Goal: Check status

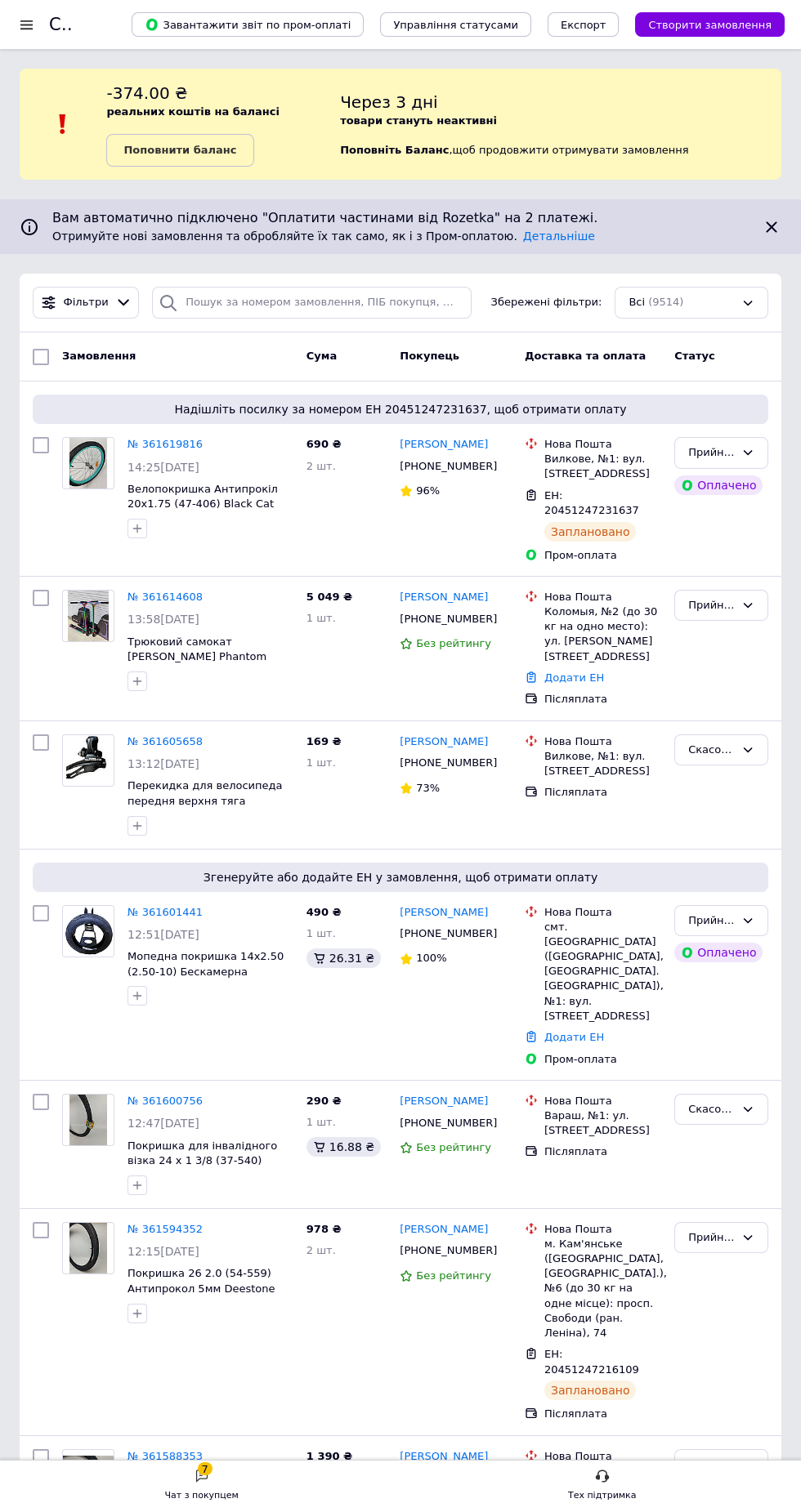
click at [119, 303] on icon at bounding box center [123, 302] width 18 height 18
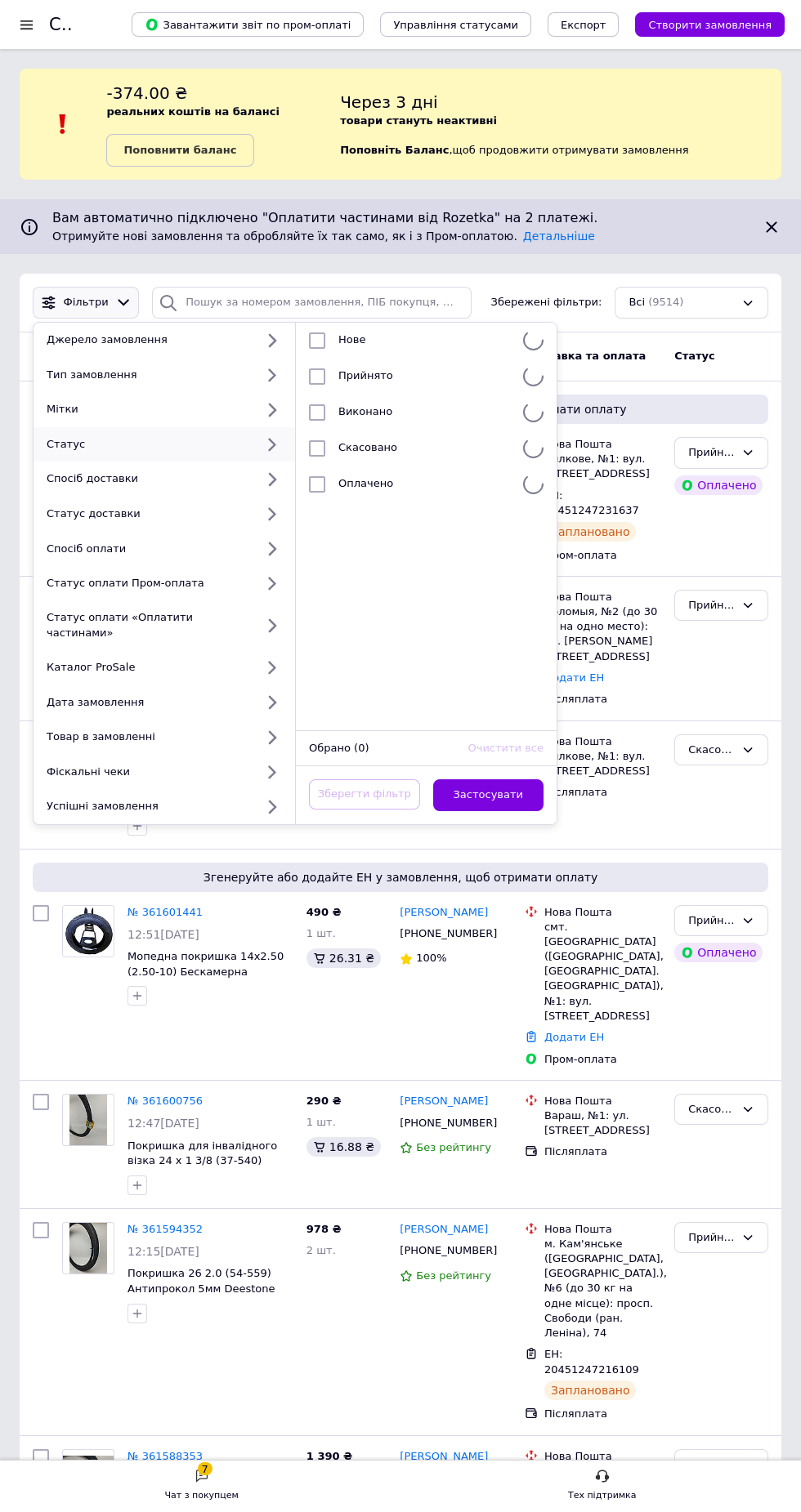
click at [99, 443] on div "Статус" at bounding box center [147, 444] width 215 height 15
click at [317, 334] on input "checkbox" at bounding box center [317, 341] width 17 height 17
checkbox input "true"
click at [504, 794] on button "Застосувати" at bounding box center [489, 795] width 111 height 32
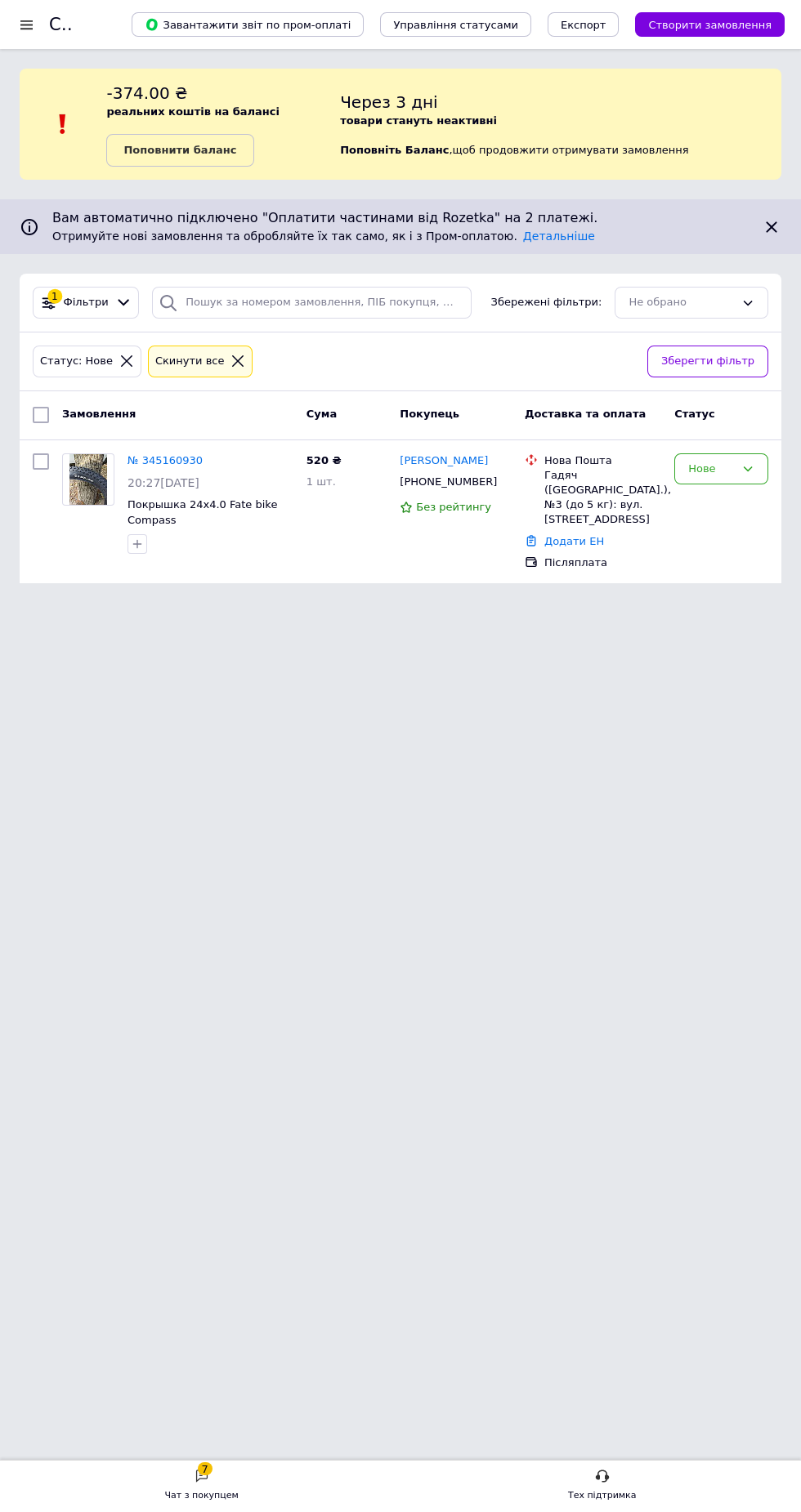
click at [161, 460] on link "№ 345160930" at bounding box center [164, 460] width 75 height 12
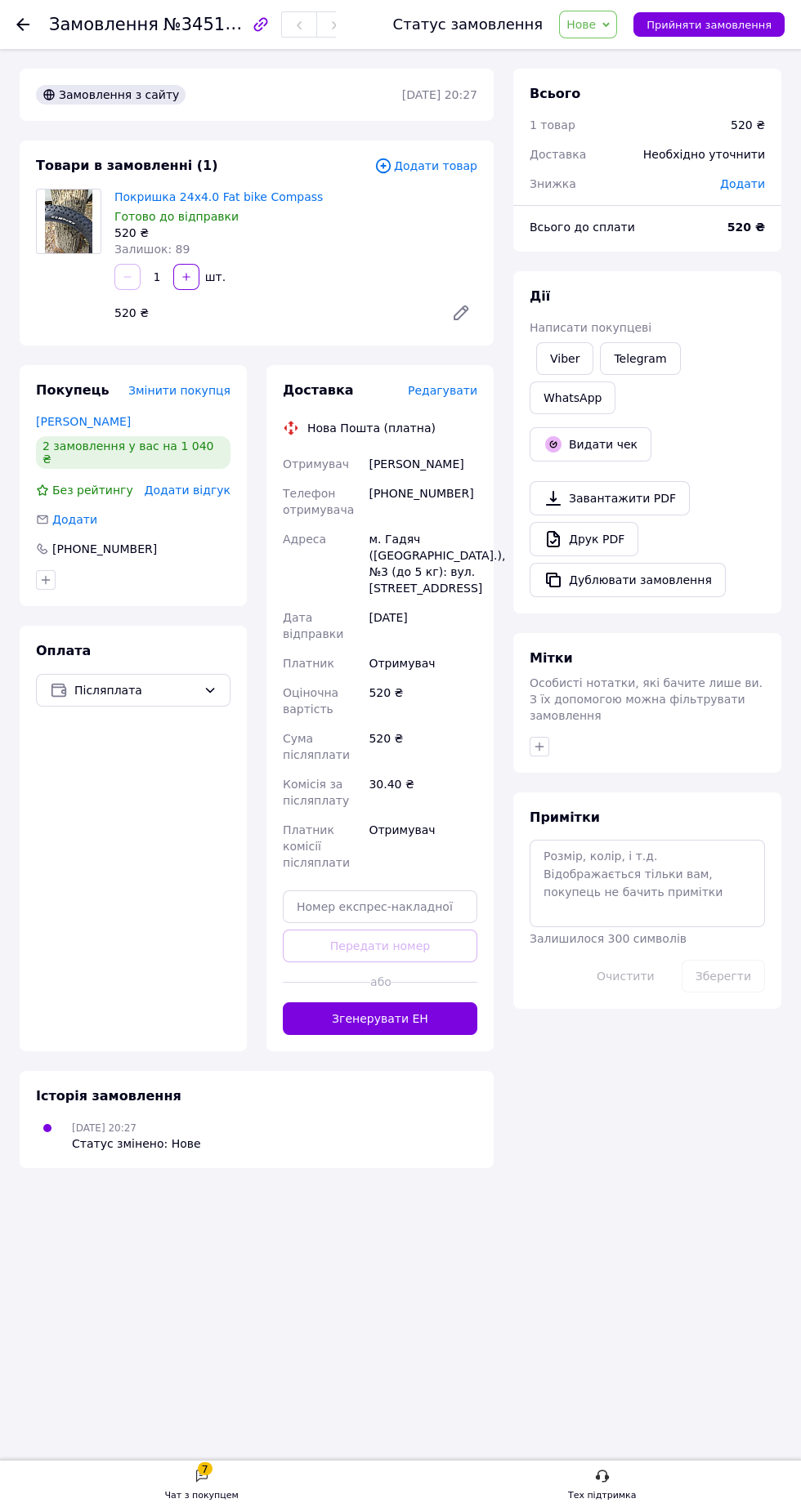
click at [447, 386] on span "Редагувати" at bounding box center [442, 390] width 70 height 13
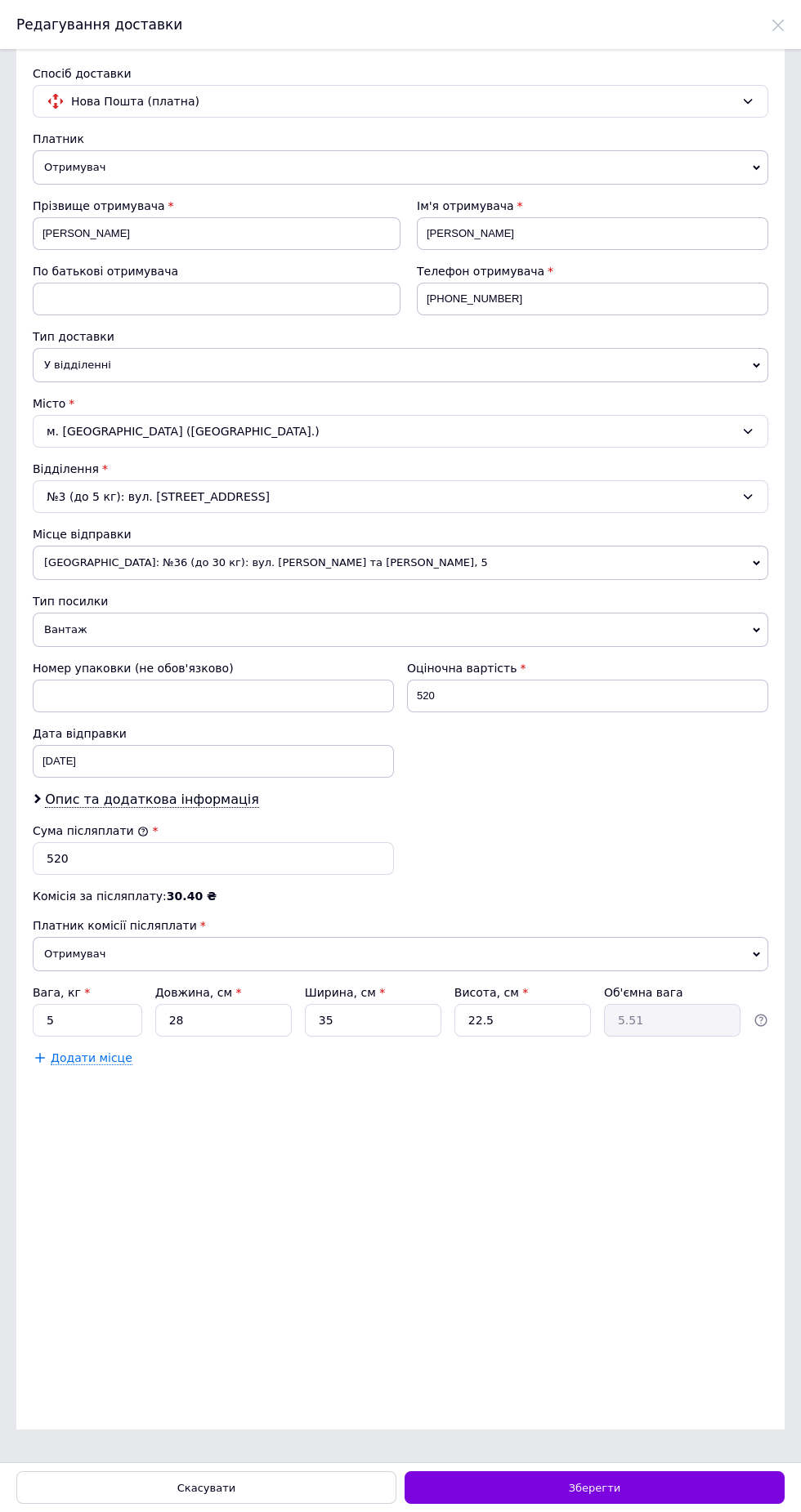
click at [122, 443] on div "м. [GEOGRAPHIC_DATA] ([GEOGRAPHIC_DATA].)" at bounding box center [400, 431] width 735 height 32
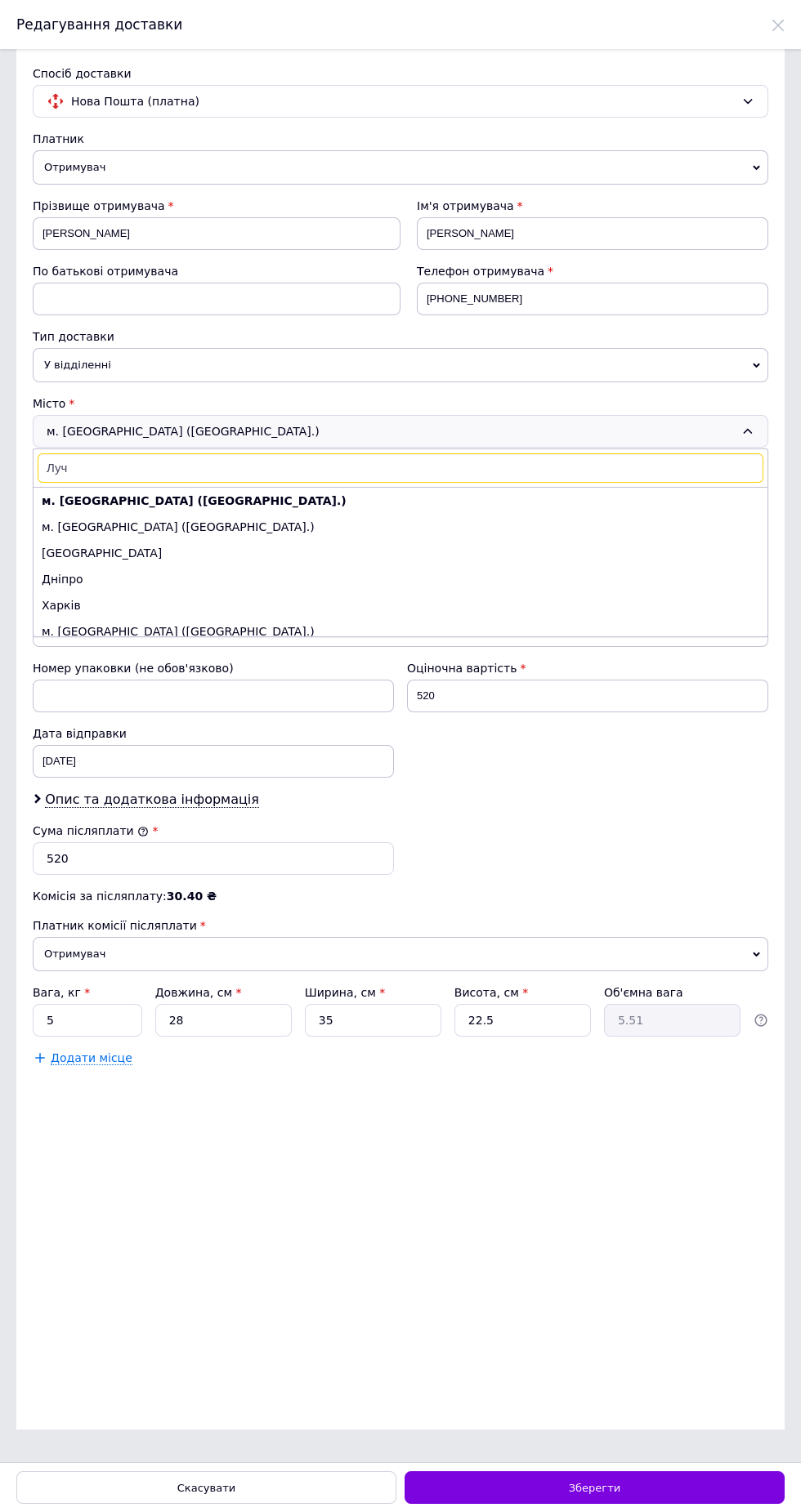
type input "Лучи"
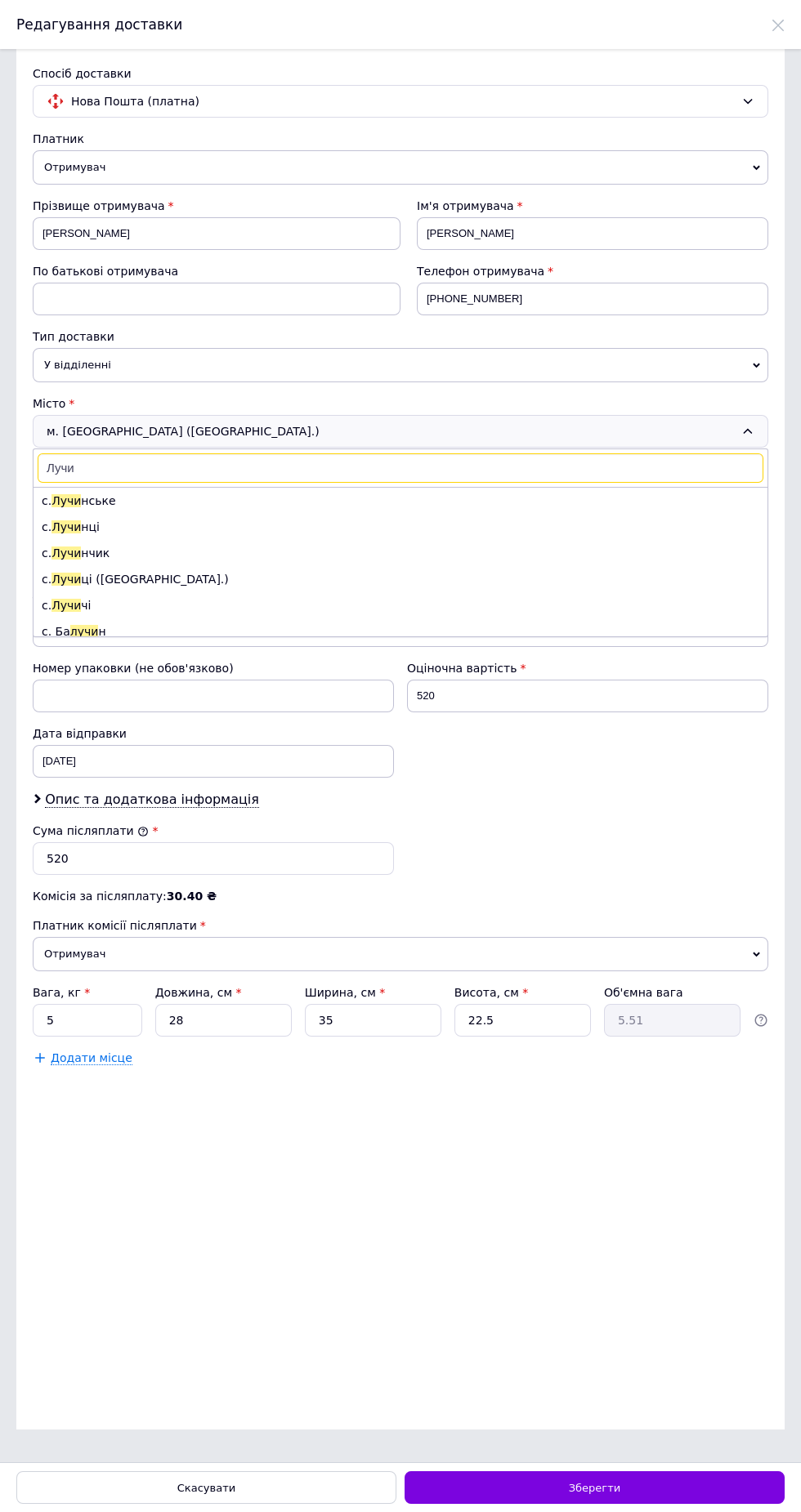
click at [65, 507] on span "Лучи" at bounding box center [67, 501] width 30 height 13
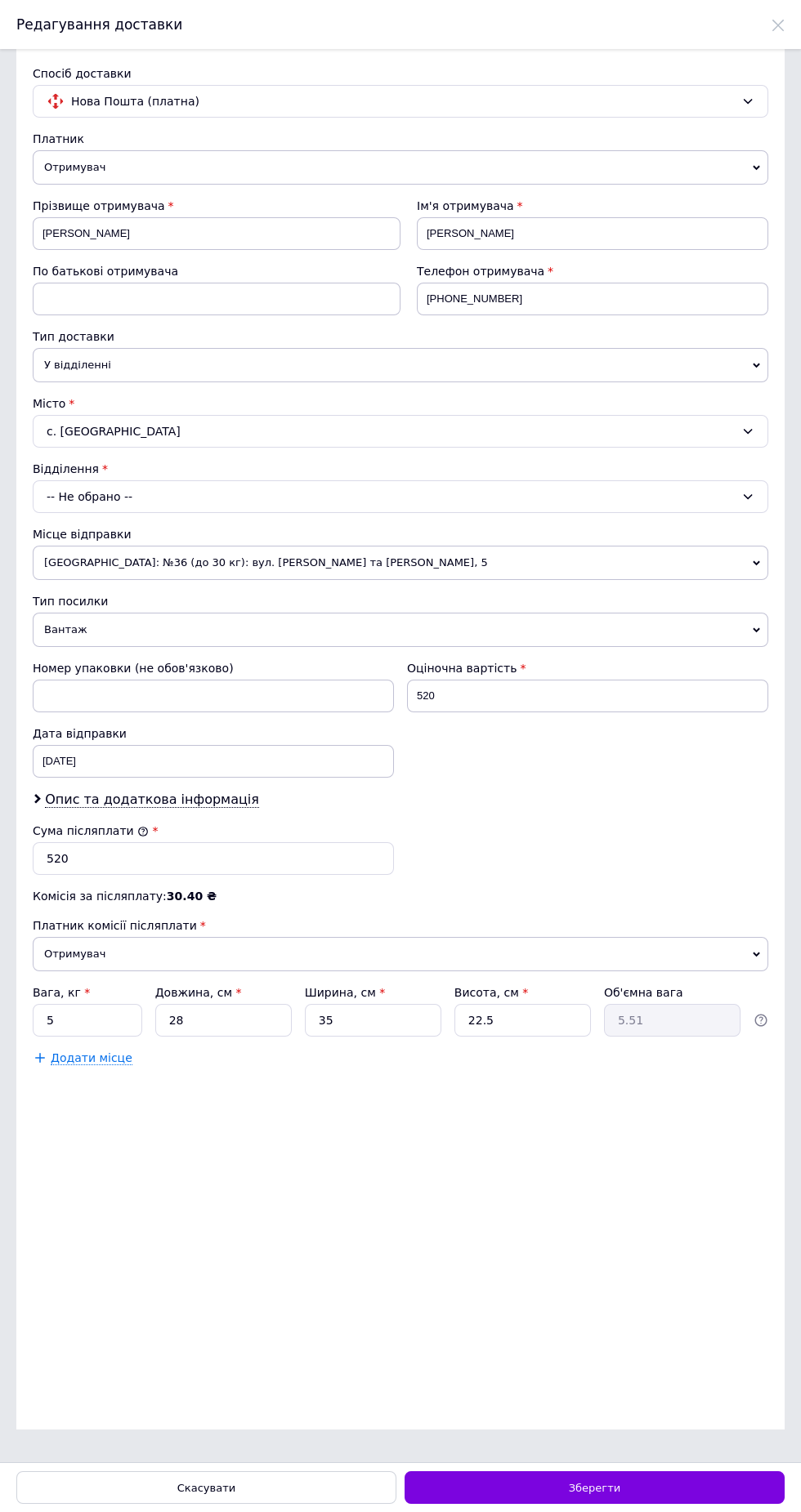
click at [75, 469] on div "Відділення" at bounding box center [400, 469] width 735 height 17
click at [71, 497] on div "-- Не обрано --" at bounding box center [400, 496] width 735 height 32
